Goal: Task Accomplishment & Management: Use online tool/utility

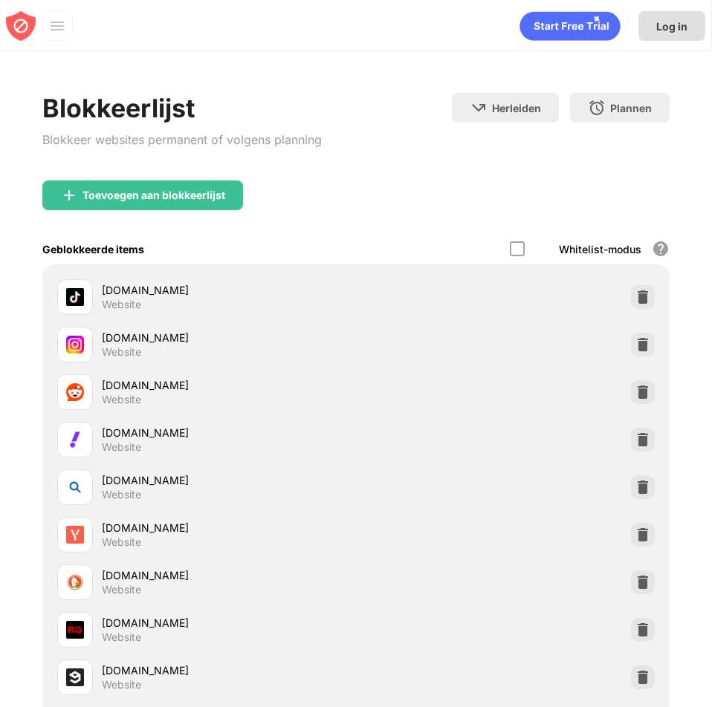
click at [660, 33] on div "Log in" at bounding box center [671, 26] width 67 height 30
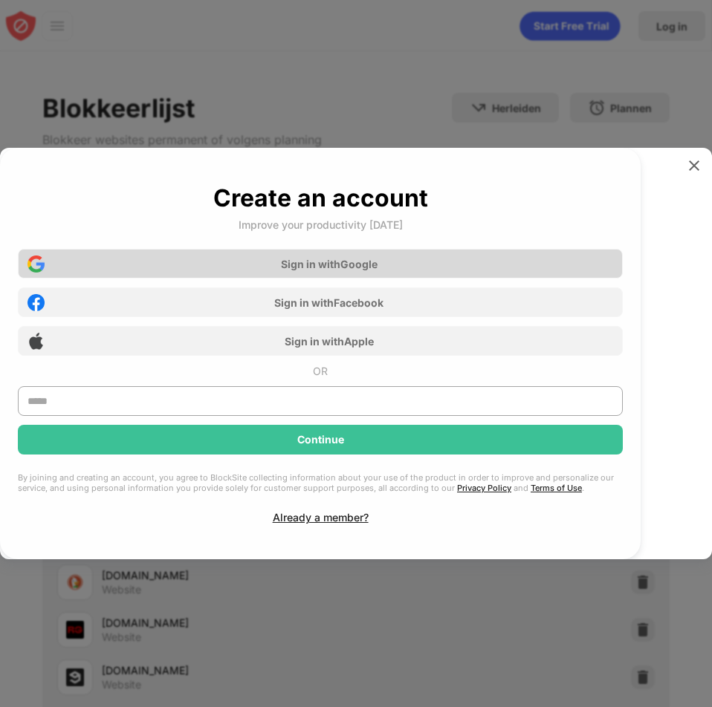
click at [486, 262] on div "Sign in with Google" at bounding box center [320, 264] width 605 height 30
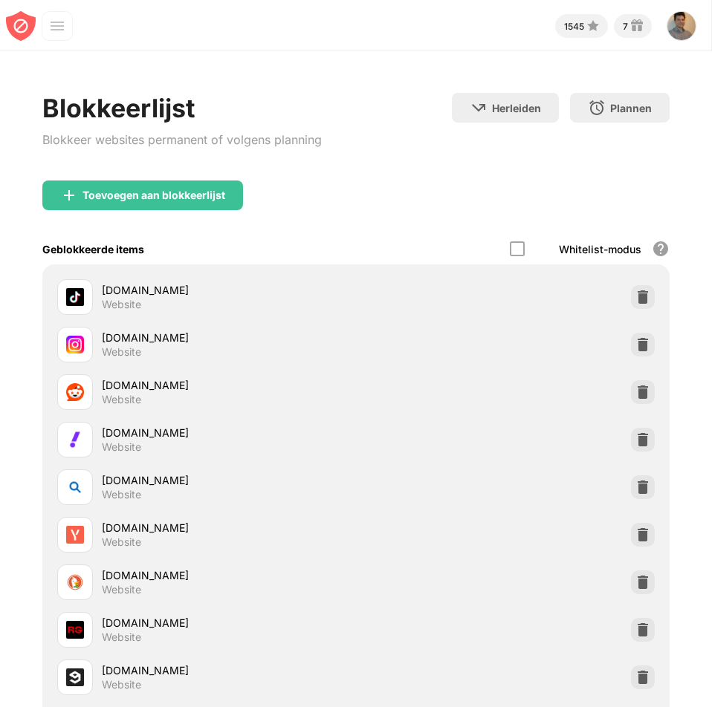
click at [585, 191] on div "Toevoegen aan blokkeerlijst" at bounding box center [355, 206] width 626 height 53
click at [351, 176] on div "Blokkeerlijst Blokkeer websites permanent of volgens planning Herleiden Klik om…" at bounding box center [355, 137] width 626 height 88
click at [335, 131] on div "Blokkeerlijst Blokkeer websites permanent of volgens planning Herleiden Klik om…" at bounding box center [355, 137] width 626 height 88
click at [53, 30] on img at bounding box center [57, 26] width 15 height 15
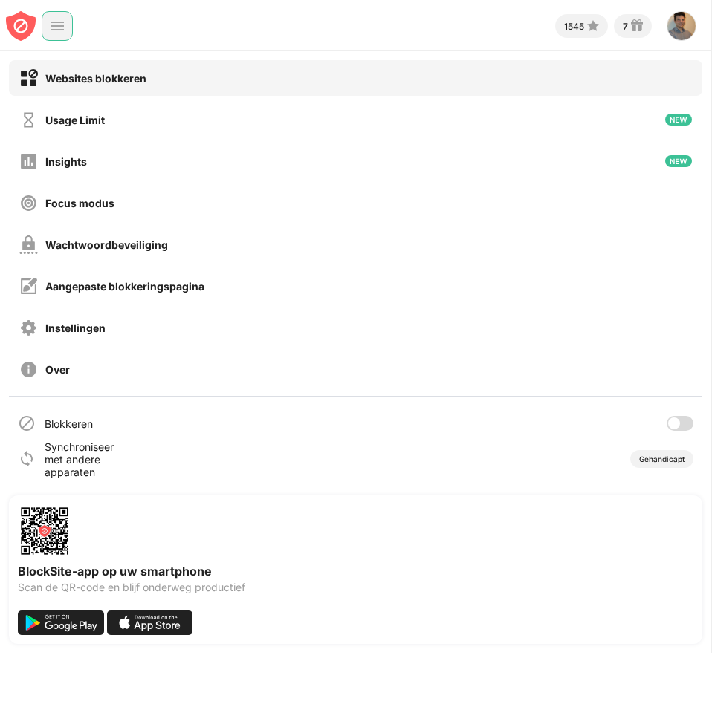
click at [682, 423] on div at bounding box center [679, 423] width 27 height 15
click at [453, 19] on div "1545 7 [PERSON_NAME] View Account Insights Rewards Settings Support Log Out" at bounding box center [355, 22] width 711 height 45
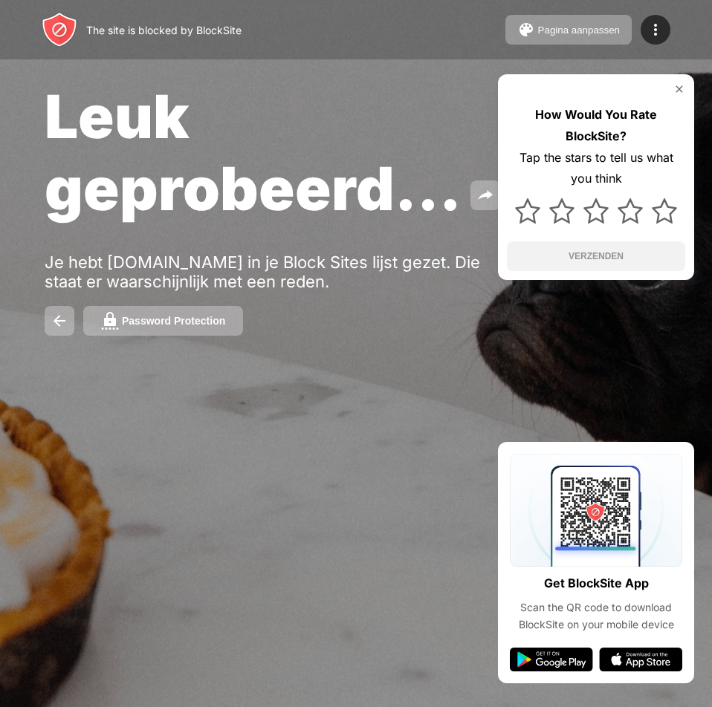
click at [678, 91] on img at bounding box center [679, 89] width 12 height 12
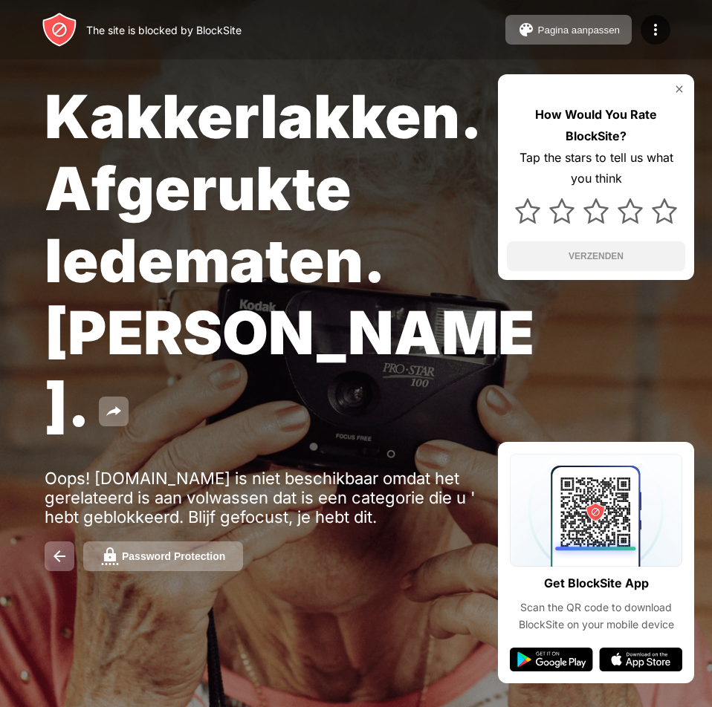
click at [680, 88] on img at bounding box center [679, 89] width 12 height 12
